Goal: Transaction & Acquisition: Purchase product/service

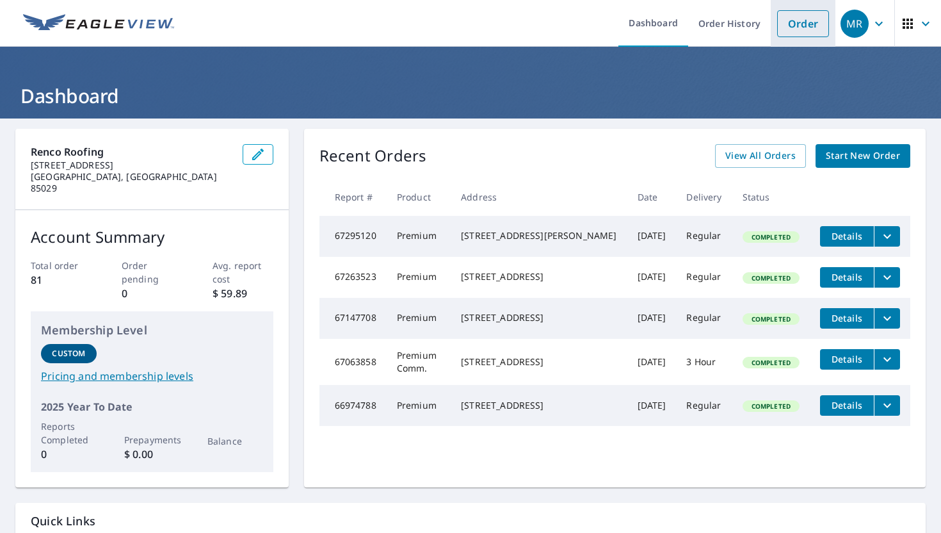
click at [797, 33] on link "Order" at bounding box center [803, 23] width 52 height 27
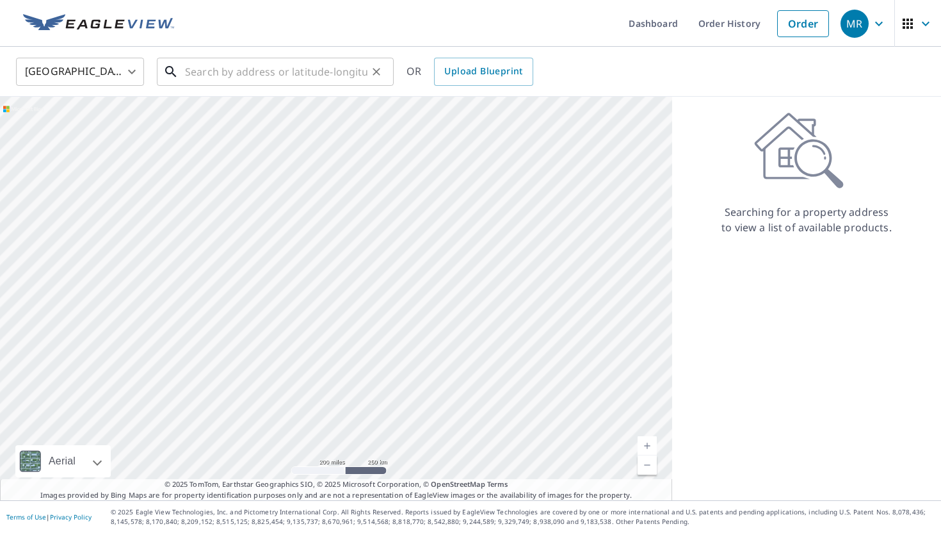
click at [225, 72] on input "text" at bounding box center [276, 72] width 182 height 36
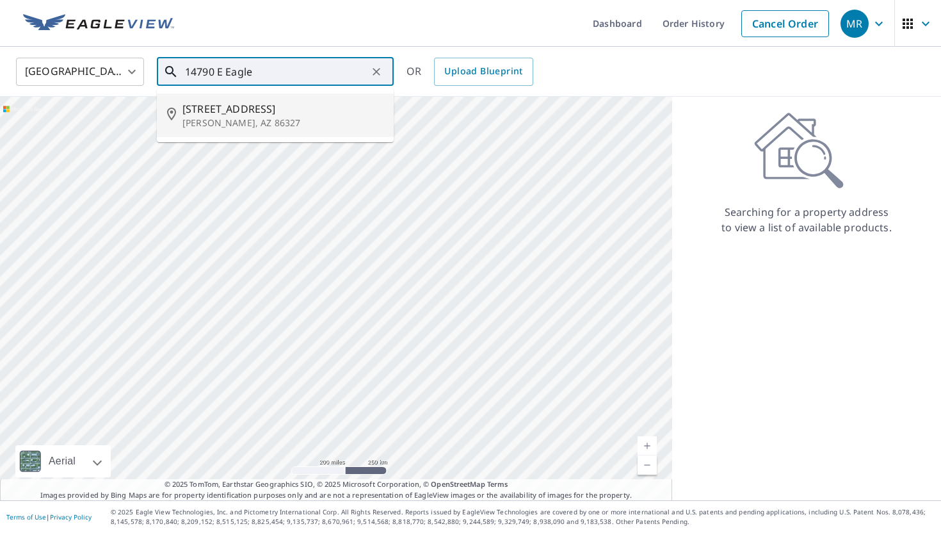
click at [312, 111] on span "[STREET_ADDRESS]" at bounding box center [282, 108] width 201 height 15
type input "[STREET_ADDRESS][PERSON_NAME]"
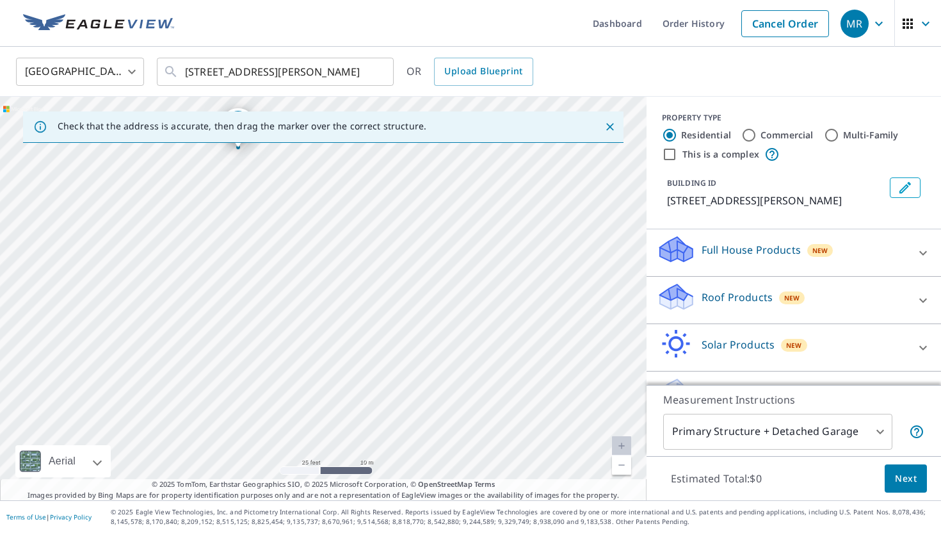
drag, startPoint x: 311, startPoint y: 357, endPoint x: 311, endPoint y: 371, distance: 14.1
click at [311, 371] on div "[STREET_ADDRESS][PERSON_NAME]" at bounding box center [323, 298] width 647 height 403
click at [295, 199] on div "[STREET_ADDRESS][PERSON_NAME]" at bounding box center [323, 298] width 647 height 403
click at [920, 259] on icon at bounding box center [923, 252] width 15 height 15
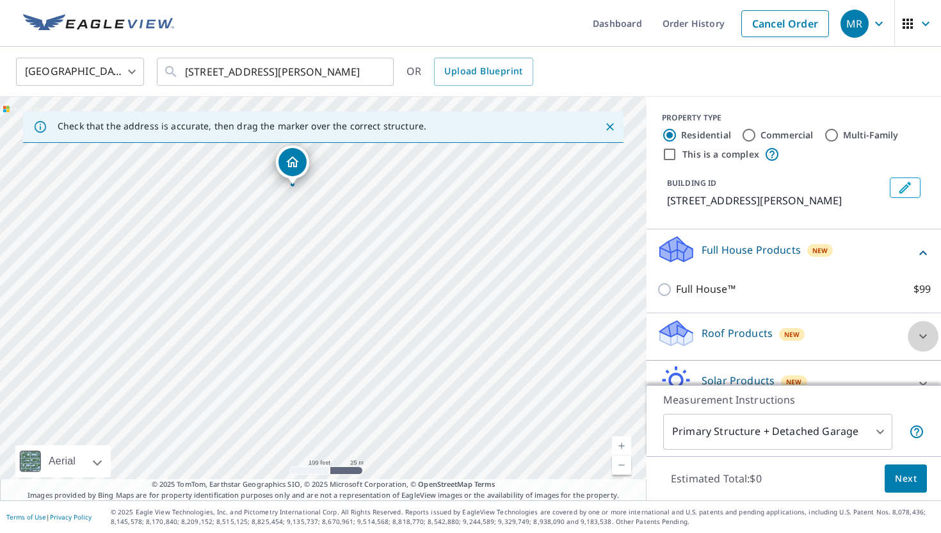
click at [912, 338] on div at bounding box center [923, 336] width 31 height 31
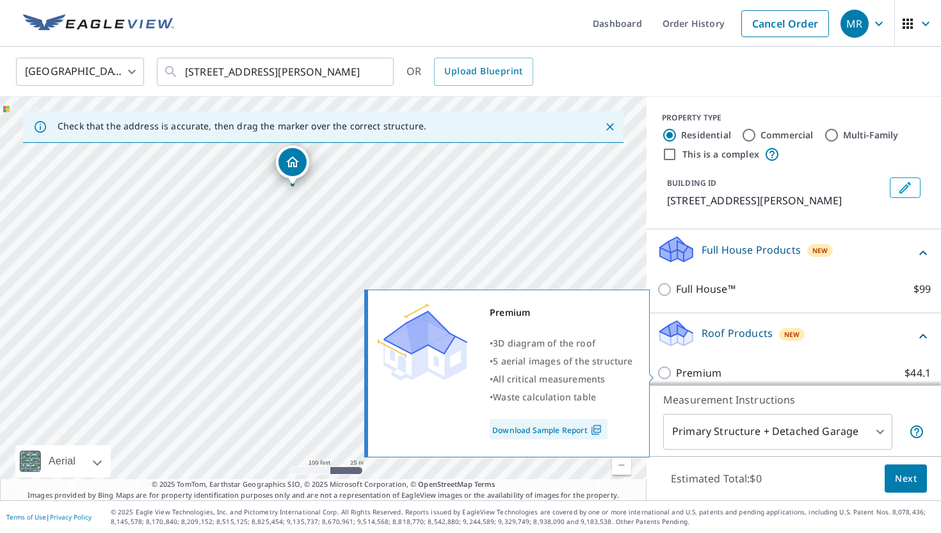
click at [808, 371] on label "Premium $44.1" at bounding box center [803, 373] width 255 height 16
click at [676, 371] on input "Premium $44.1" at bounding box center [666, 372] width 19 height 15
checkbox input "true"
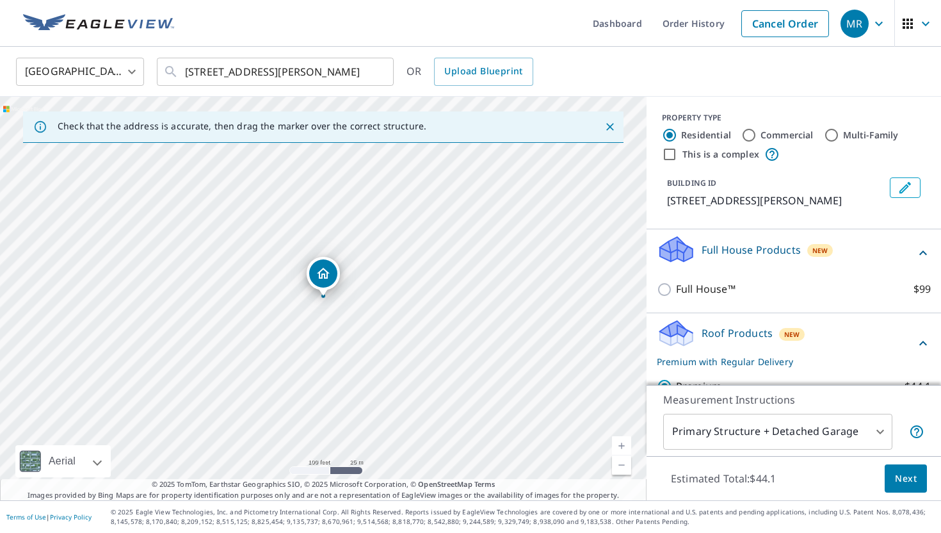
scroll to position [259, 0]
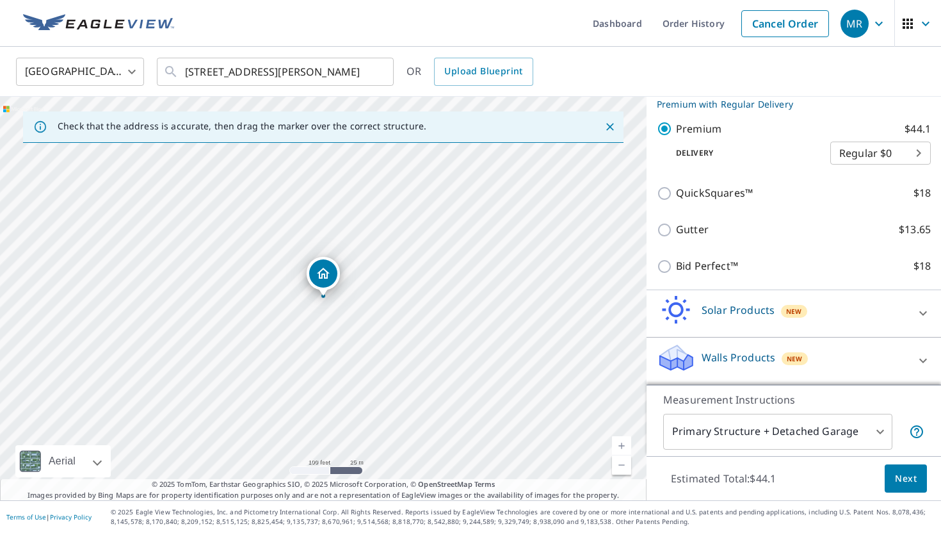
click at [907, 480] on span "Next" at bounding box center [906, 479] width 22 height 16
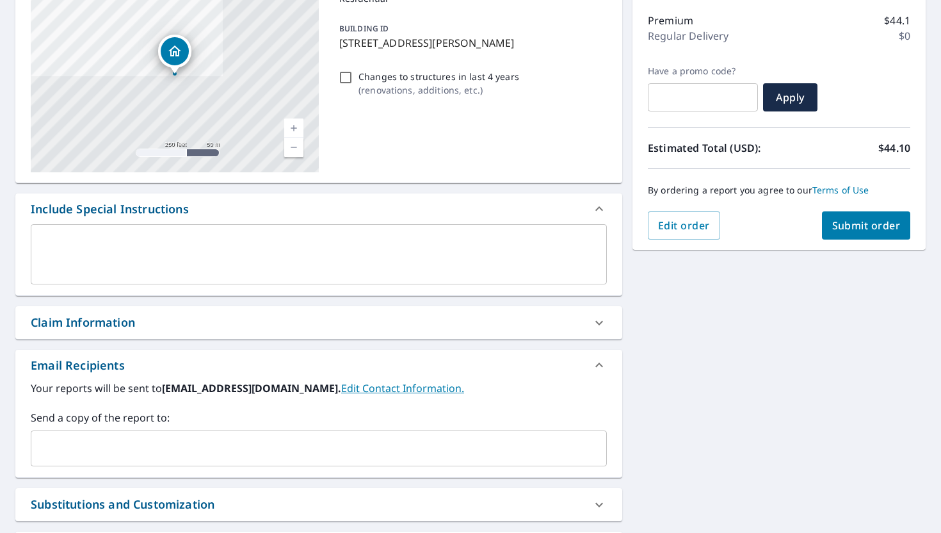
scroll to position [190, 0]
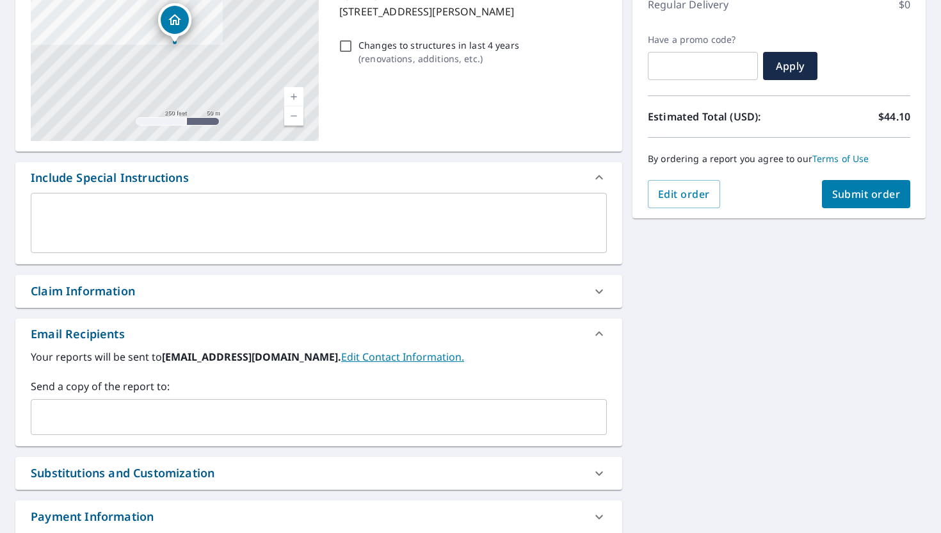
click at [250, 410] on input "text" at bounding box center [308, 417] width 545 height 24
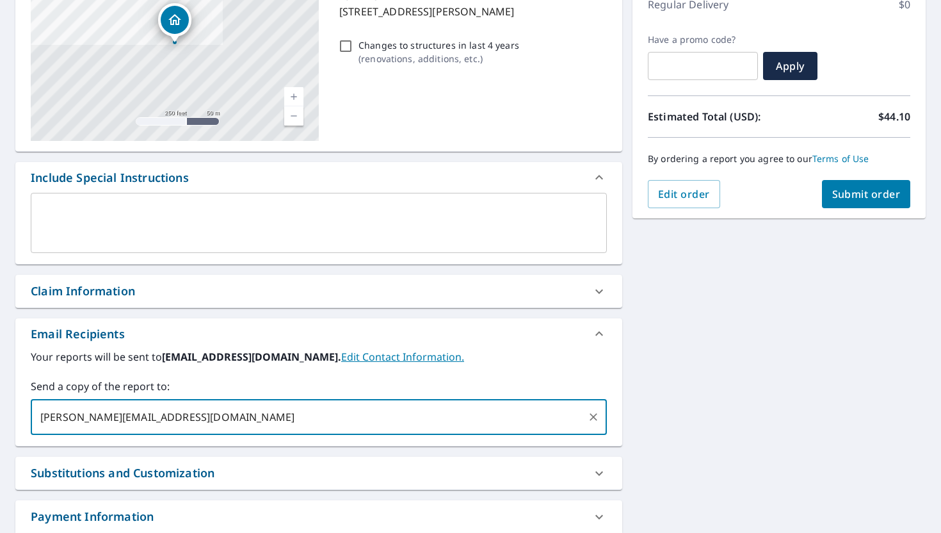
type input "[PERSON_NAME][EMAIL_ADDRESS][DOMAIN_NAME]"
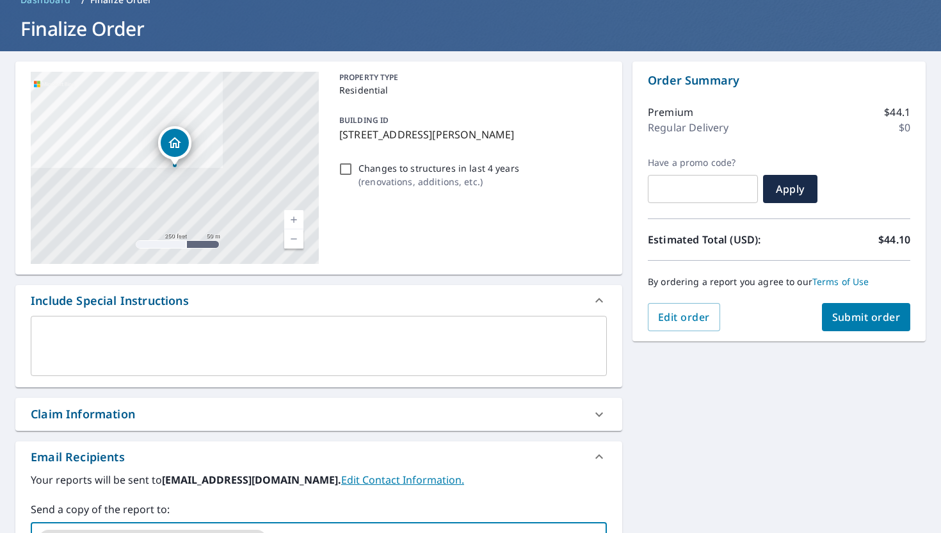
scroll to position [54, 0]
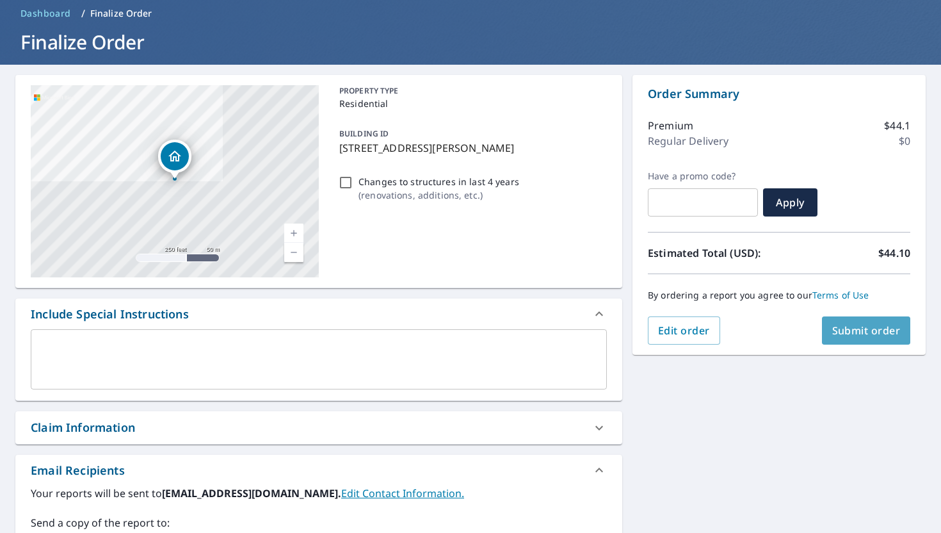
click at [887, 331] on span "Submit order" at bounding box center [866, 330] width 69 height 14
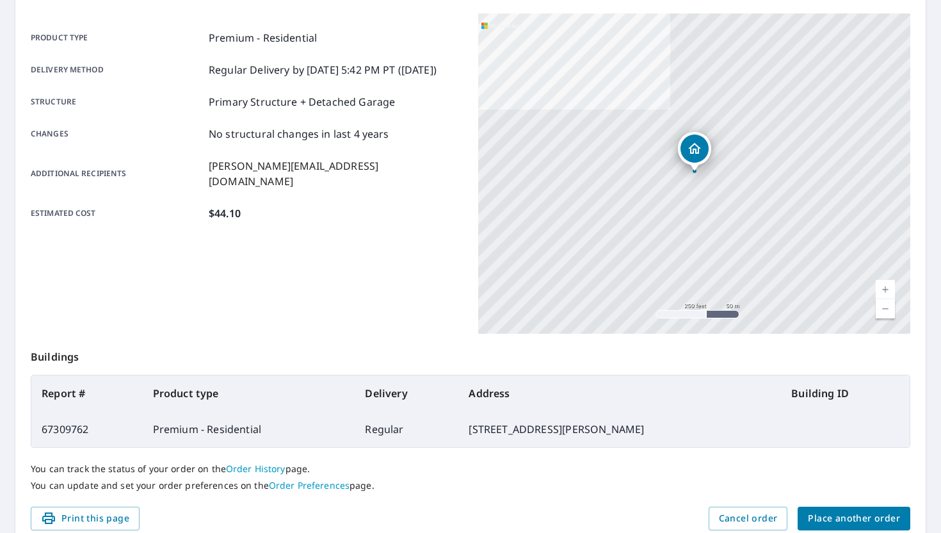
scroll to position [220, 0]
